Goal: Transaction & Acquisition: Purchase product/service

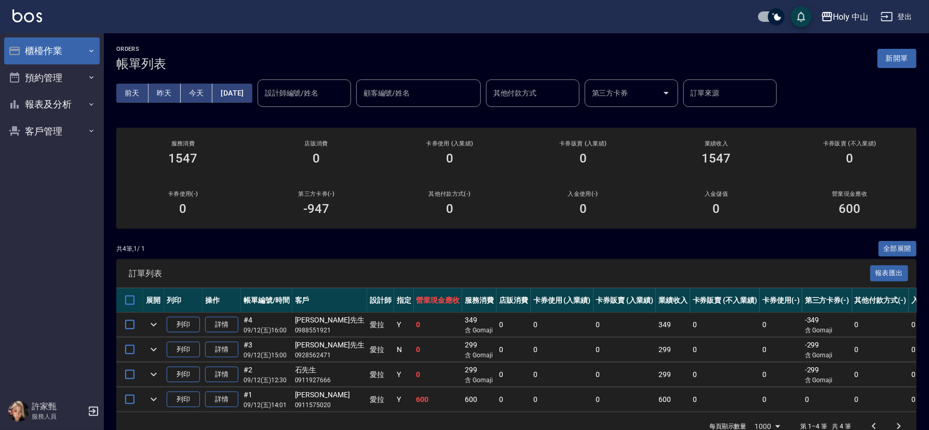
click at [78, 50] on button "櫃檯作業" at bounding box center [52, 50] width 96 height 27
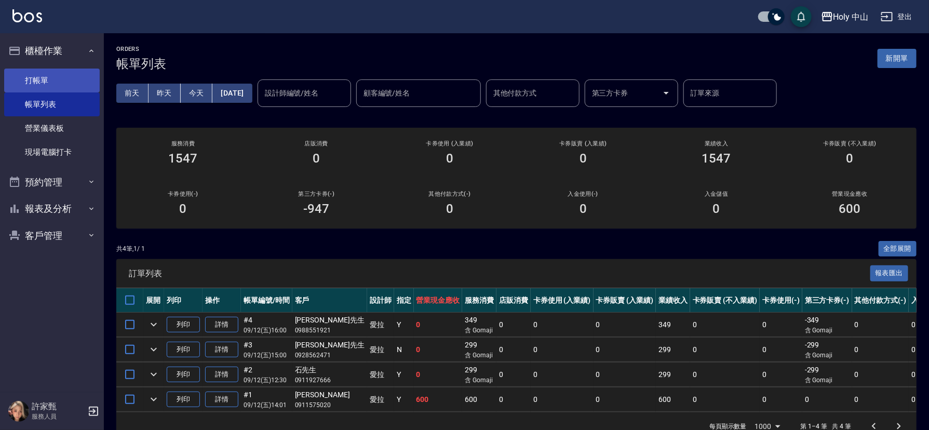
click at [55, 86] on link "打帳單" at bounding box center [52, 81] width 96 height 24
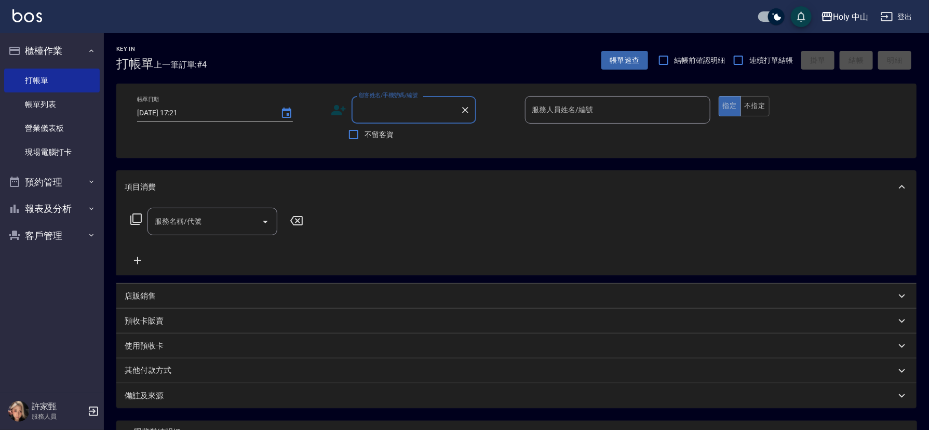
click at [341, 110] on icon at bounding box center [339, 110] width 16 height 16
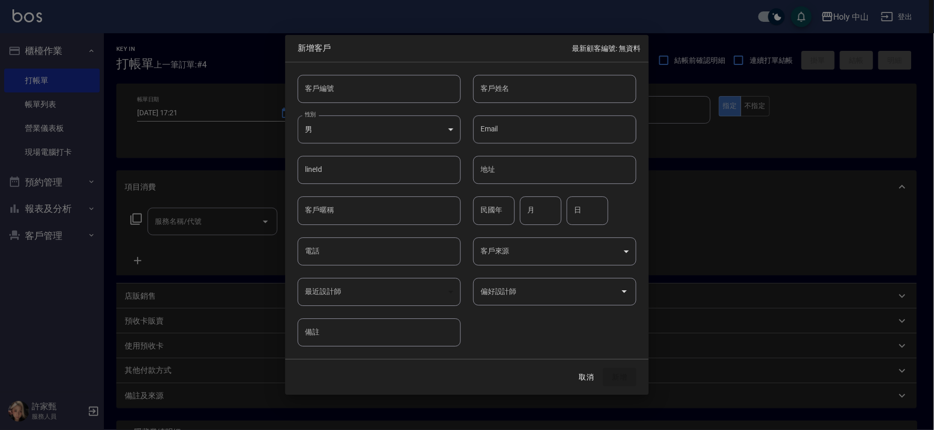
click at [330, 252] on input "電話" at bounding box center [379, 251] width 163 height 28
type input "0909238277"
click at [520, 91] on input "客戶姓名" at bounding box center [554, 89] width 163 height 28
type input "林先 生"
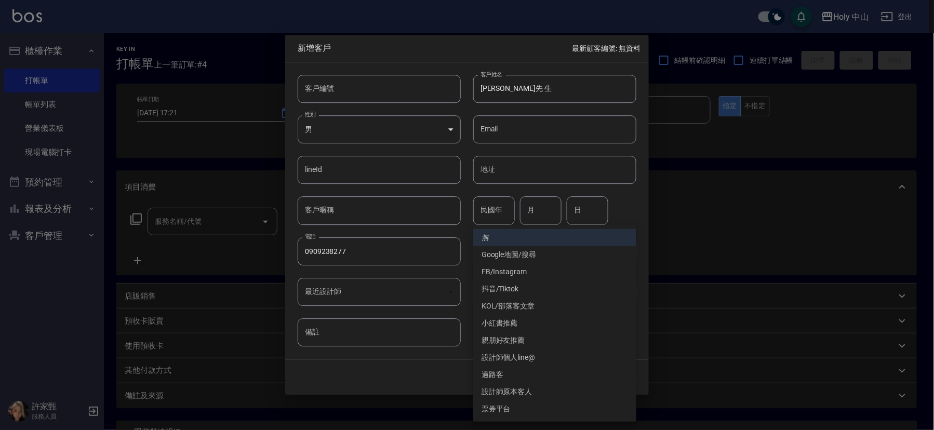
click at [598, 248] on body "Holy 中山 登出 櫃檯作業 打帳單 帳單列表 營業儀表板 現場電腦打卡 預約管理 預約管理 單日預約紀錄 單週預約紀錄 報表及分析 報表目錄 店家日報表 …" at bounding box center [467, 260] width 934 height 521
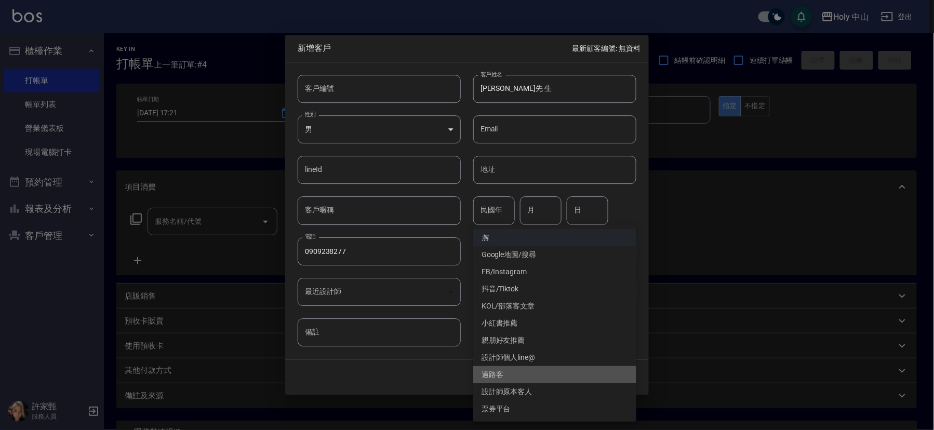
click at [503, 374] on li "過路客" at bounding box center [554, 374] width 163 height 17
type input "過路客"
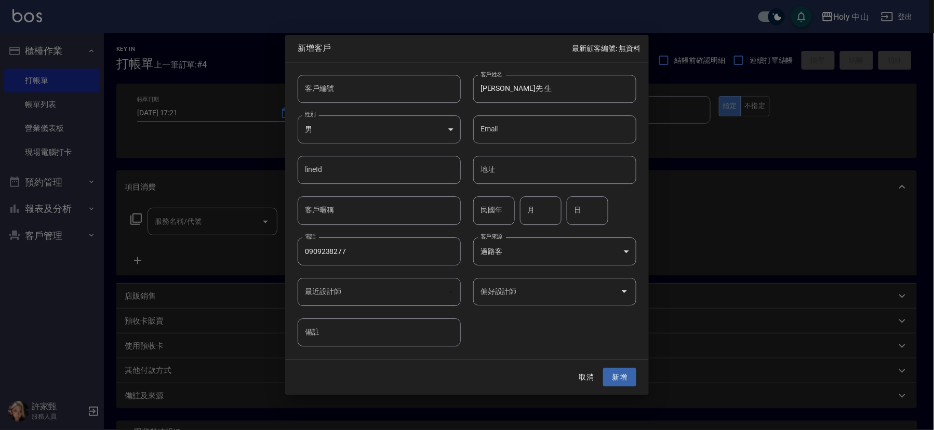
click at [579, 289] on input "偏好設計師" at bounding box center [547, 292] width 138 height 18
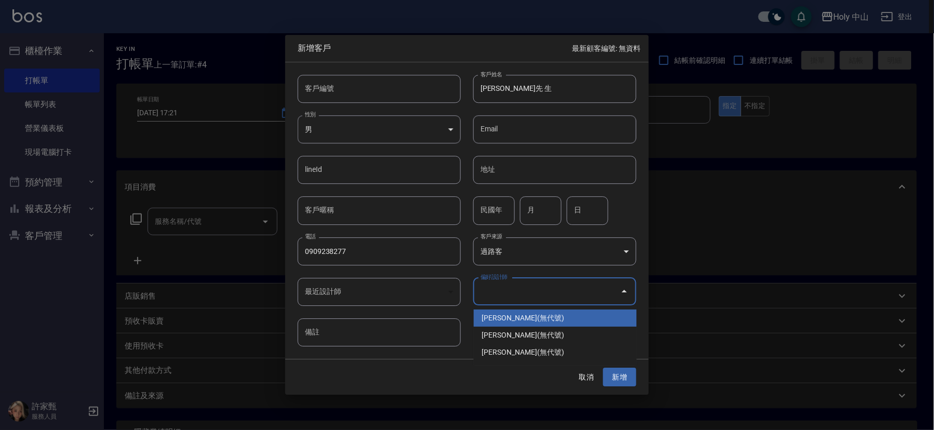
click at [504, 313] on li "許家甄(無代號)" at bounding box center [555, 318] width 163 height 17
type input "許家甄"
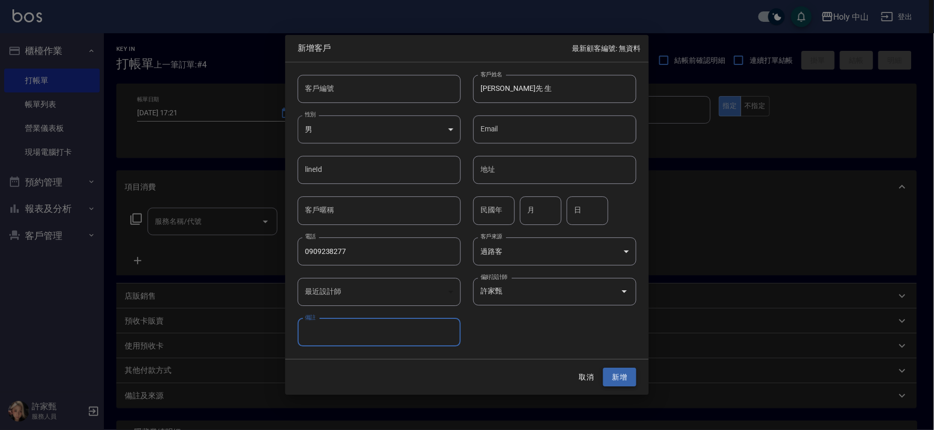
click at [618, 377] on button "新增" at bounding box center [619, 377] width 33 height 19
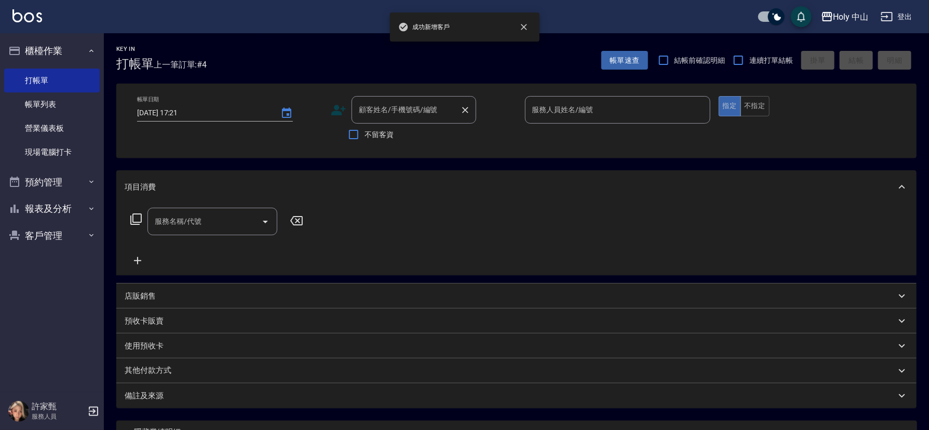
click at [417, 105] on div "顧客姓名/手機號碼/編號 顧客姓名/手機號碼/編號" at bounding box center [414, 110] width 125 height 28
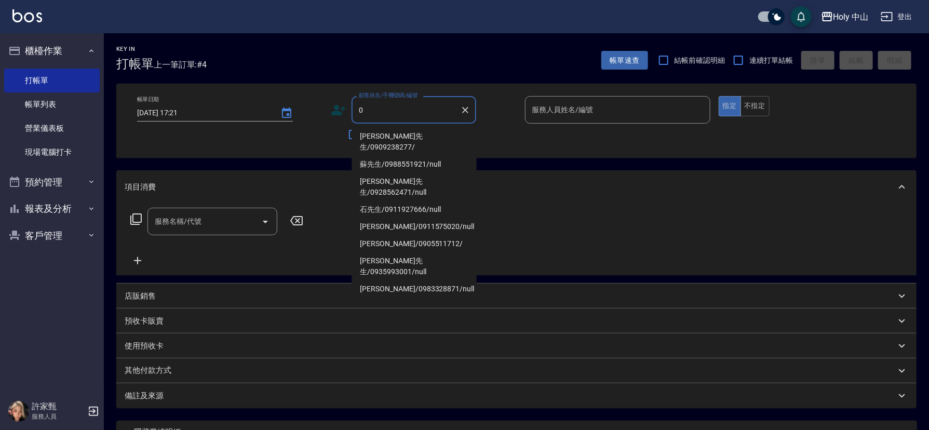
click at [371, 136] on li "林先 生/0909238277/" at bounding box center [414, 142] width 125 height 28
type input "林先 生/0909238277/"
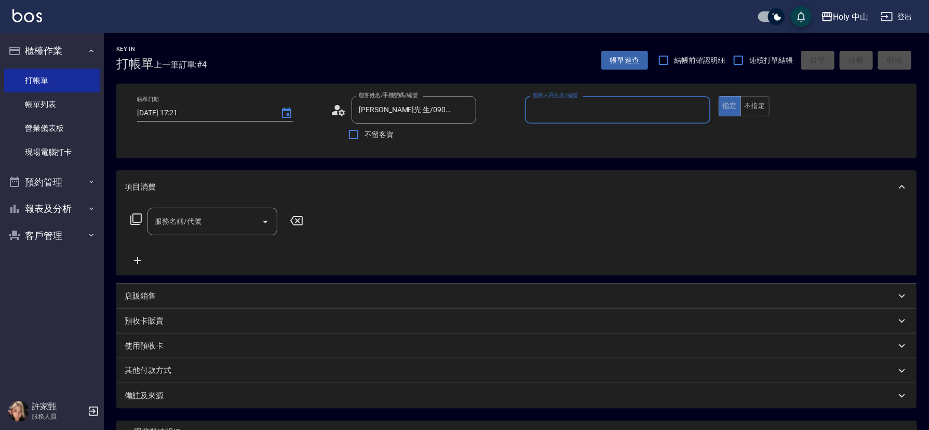
type input "愛拉(無代號)"
click at [753, 100] on button "不指定" at bounding box center [755, 106] width 29 height 20
click at [241, 221] on input "服務名稱/代號" at bounding box center [204, 221] width 105 height 18
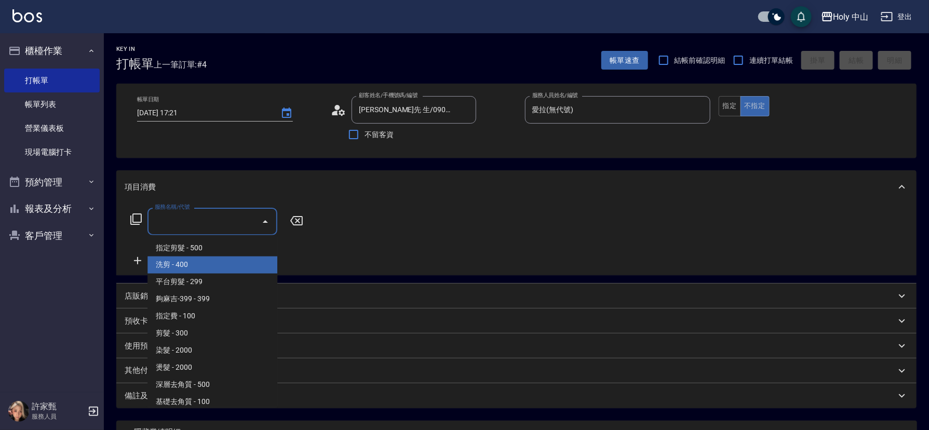
drag, startPoint x: 157, startPoint y: 267, endPoint x: 182, endPoint y: 268, distance: 24.4
click at [158, 267] on span "洗剪 - 400" at bounding box center [213, 265] width 130 height 17
type input "洗剪(3)"
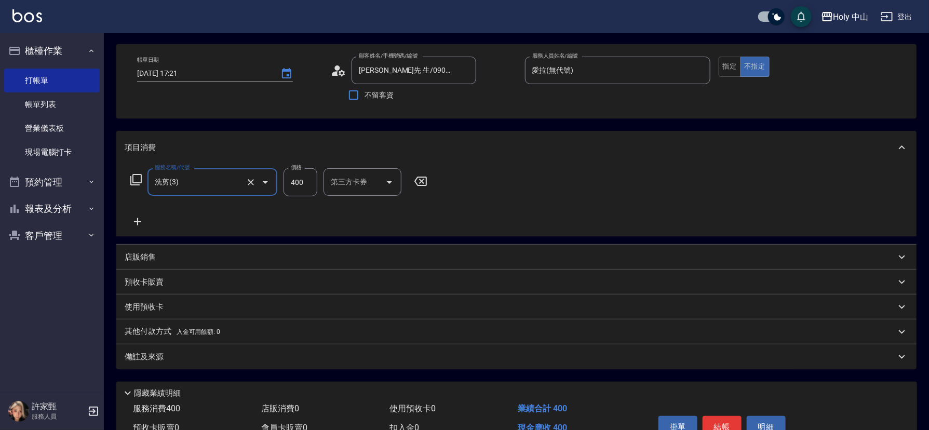
scroll to position [78, 0]
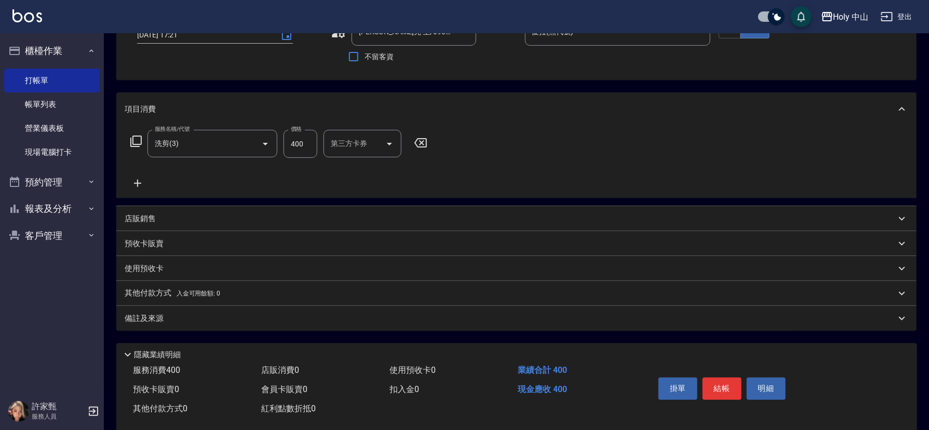
click at [317, 328] on div "備註及來源" at bounding box center [516, 318] width 801 height 25
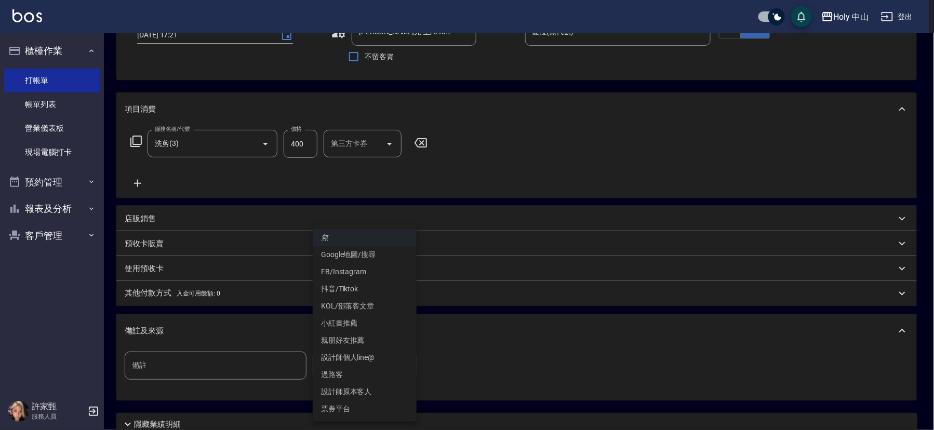
click at [334, 356] on body "Holy 中山 登出 櫃檯作業 打帳單 帳單列表 營業儀表板 現場電腦打卡 預約管理 預約管理 單日預約紀錄 單週預約紀錄 報表及分析 報表目錄 店家日報表 …" at bounding box center [467, 217] width 934 height 591
click at [349, 376] on li "過路客" at bounding box center [365, 374] width 104 height 17
type input "過路客"
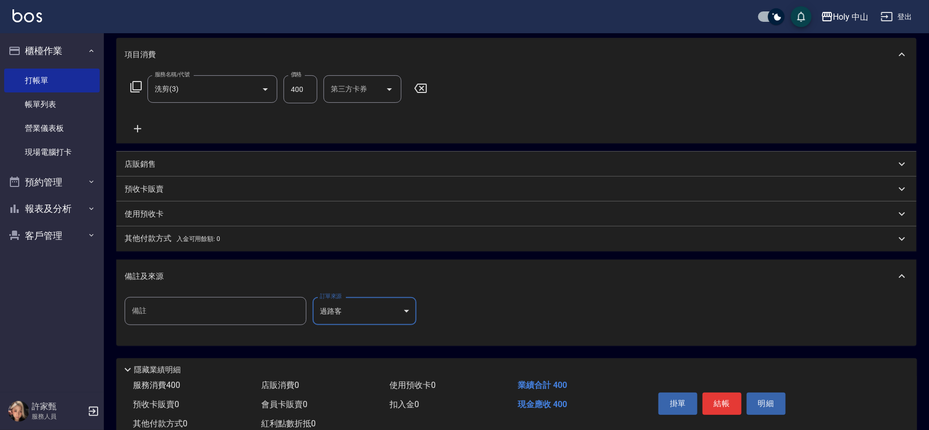
scroll to position [156, 0]
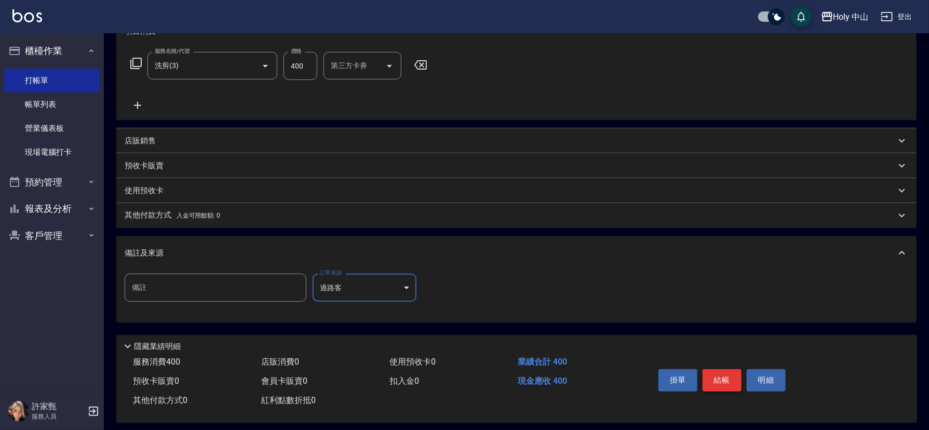
click at [724, 381] on button "結帳" at bounding box center [722, 380] width 39 height 22
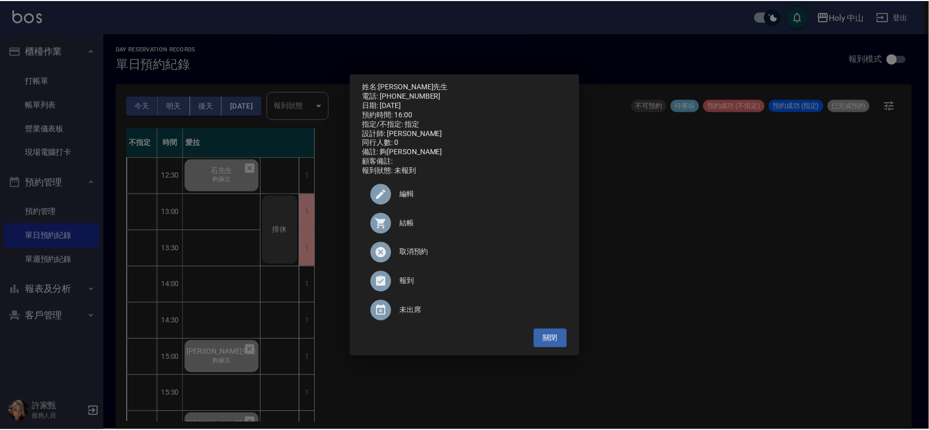
scroll to position [208, 0]
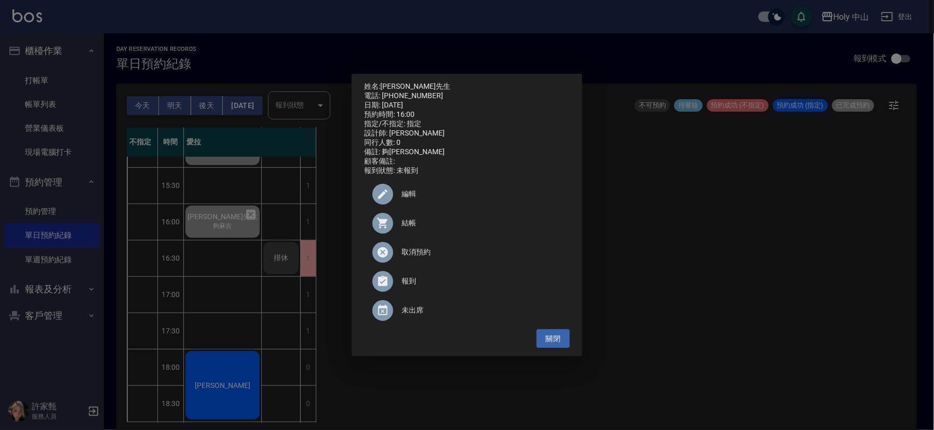
click at [678, 269] on div "姓名: [PERSON_NAME]先生 電話: [PHONE_NUMBER] 日期: [DATE] 預約時間: 16:00 指定/不指定: 指定 設計師: 愛…" at bounding box center [467, 215] width 934 height 430
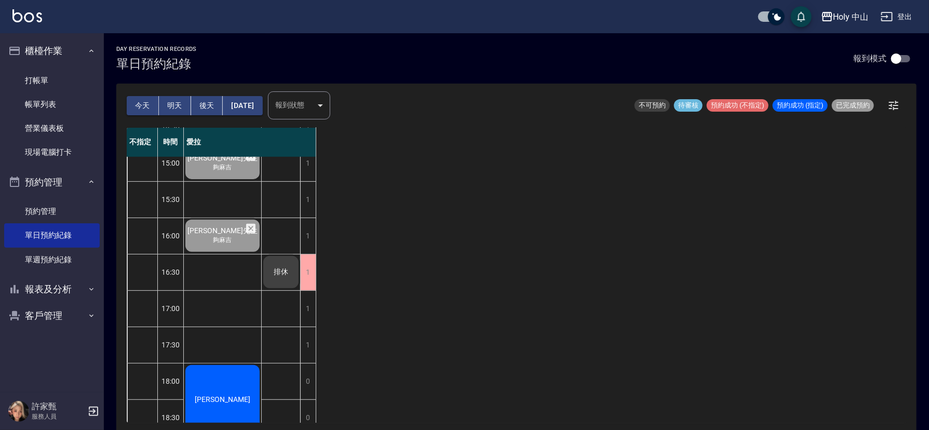
scroll to position [0, 0]
